Goal: Find contact information: Find contact information

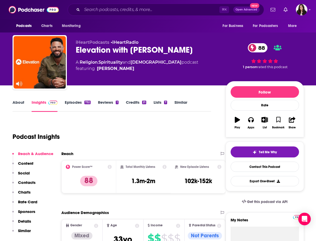
click at [72, 104] on link "Episodes 732" at bounding box center [78, 106] width 26 height 12
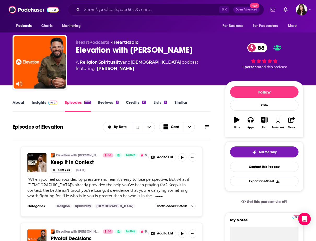
click at [35, 102] on link "Insights" at bounding box center [45, 106] width 26 height 12
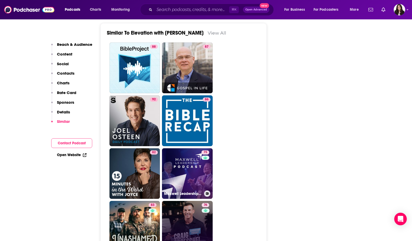
scroll to position [1317, 0]
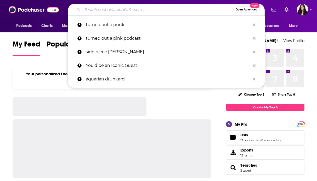
click at [104, 9] on input "Search podcasts, credits, & more..." at bounding box center [157, 9] width 151 height 8
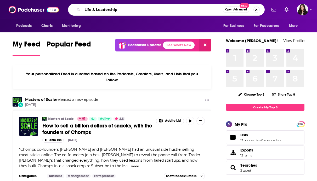
type input "Life & Leadership"
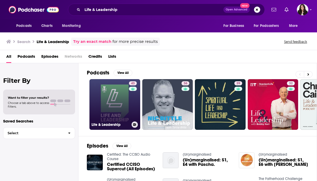
click at [112, 87] on link "43 Life & Leadership" at bounding box center [114, 104] width 51 height 51
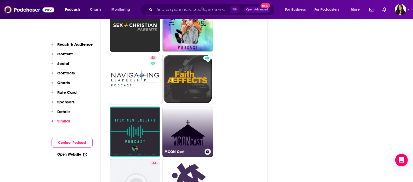
scroll to position [1286, 0]
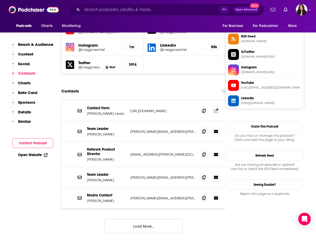
scroll to position [480, 0]
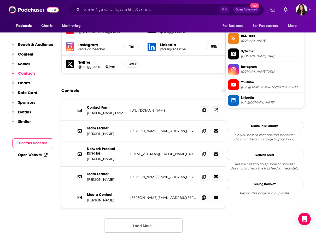
click at [125, 131] on p "Jenna Howell" at bounding box center [106, 133] width 39 height 4
click at [141, 129] on p "jenna.howell@life.church" at bounding box center [163, 131] width 66 height 4
click at [205, 128] on icon at bounding box center [204, 130] width 4 height 4
click at [177, 121] on div "Team Leader Jenna Howell jenna.howell@life.church jenna.howell@life.church" at bounding box center [143, 131] width 164 height 21
click at [218, 129] on icon at bounding box center [216, 130] width 4 height 3
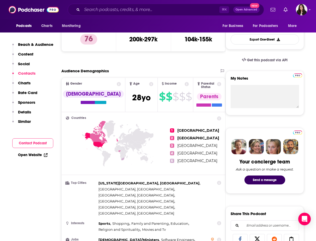
scroll to position [0, 0]
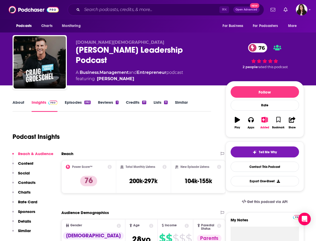
click at [79, 101] on link "Episodes 262" at bounding box center [78, 106] width 26 height 12
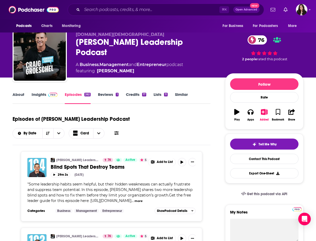
scroll to position [9, 0]
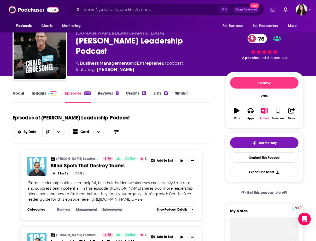
click at [83, 41] on div "Craig Groeschel Leadership Podcast 76" at bounding box center [146, 46] width 141 height 20
drag, startPoint x: 83, startPoint y: 41, endPoint x: 111, endPoint y: 41, distance: 27.2
click at [111, 41] on div "Craig Groeschel Leadership Podcast 76" at bounding box center [146, 46] width 141 height 20
copy h2 "Craig Groeschel"
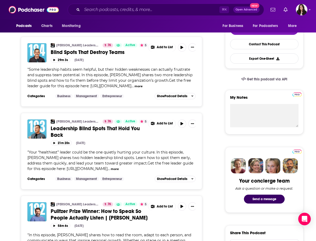
scroll to position [0, 0]
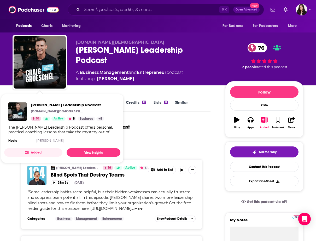
click at [33, 97] on span "Craig Groeschel Leadership Podcast Life.Church 76 Active 5 Business + 5 The Cra…" at bounding box center [62, 128] width 116 height 69
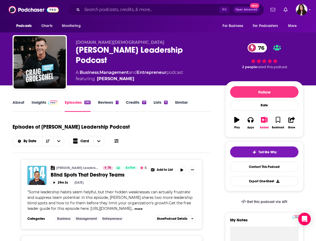
click at [37, 103] on link "Insights" at bounding box center [45, 106] width 26 height 12
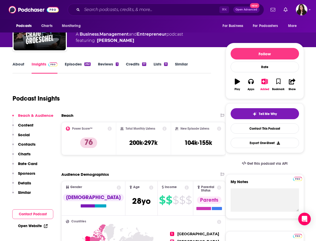
scroll to position [42, 0]
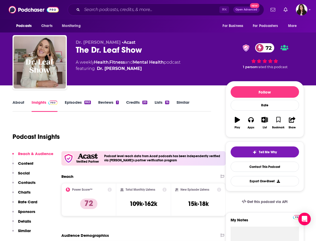
click at [81, 102] on link "Episodes 863" at bounding box center [78, 106] width 26 height 12
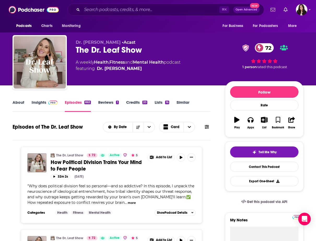
click at [18, 103] on link "About" at bounding box center [19, 106] width 12 height 12
